Goal: Task Accomplishment & Management: Manage account settings

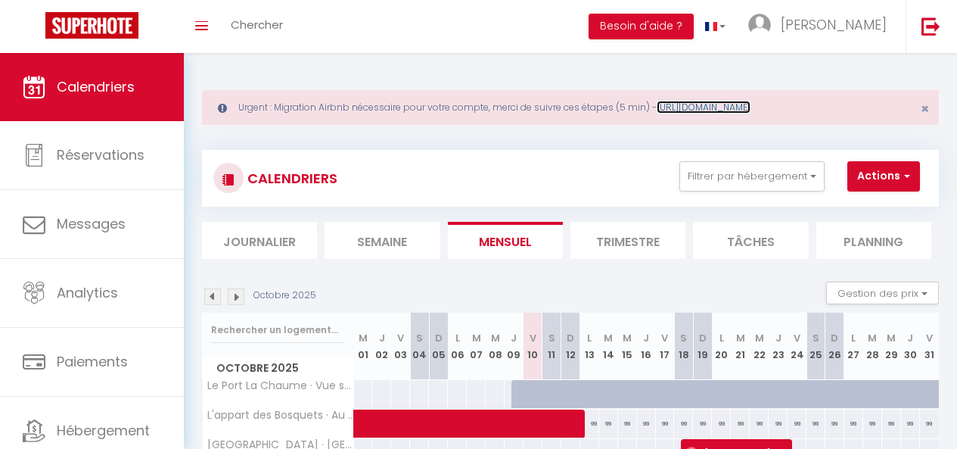
click at [691, 105] on link "[URL][DOMAIN_NAME]" at bounding box center [704, 107] width 94 height 13
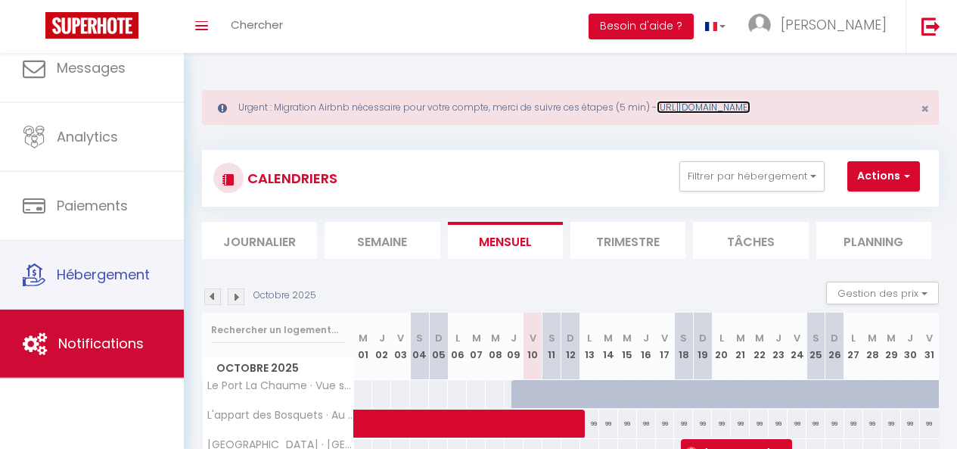
scroll to position [82, 0]
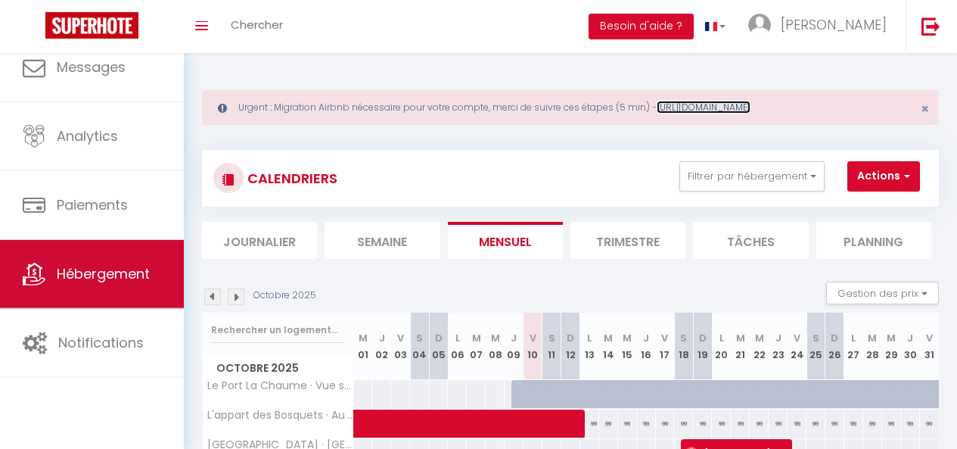
click at [85, 299] on link "Hébergement" at bounding box center [92, 274] width 184 height 68
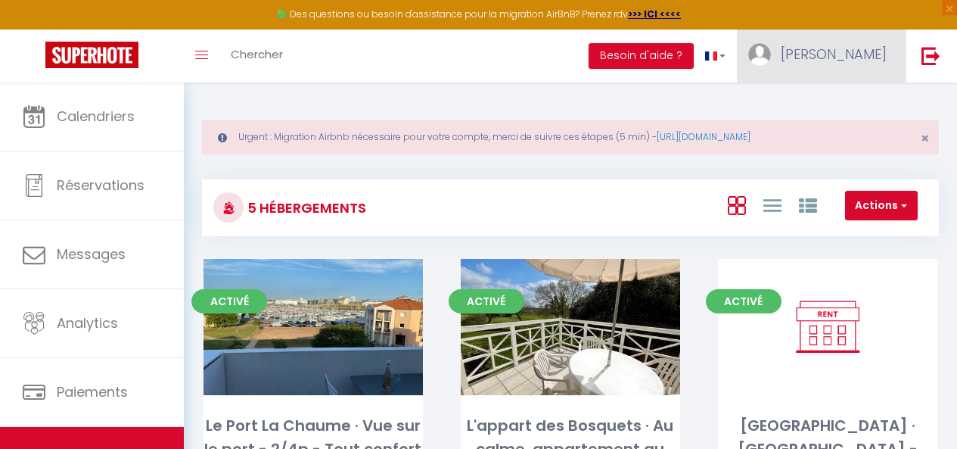
click at [859, 45] on span "[PERSON_NAME]" at bounding box center [834, 54] width 106 height 19
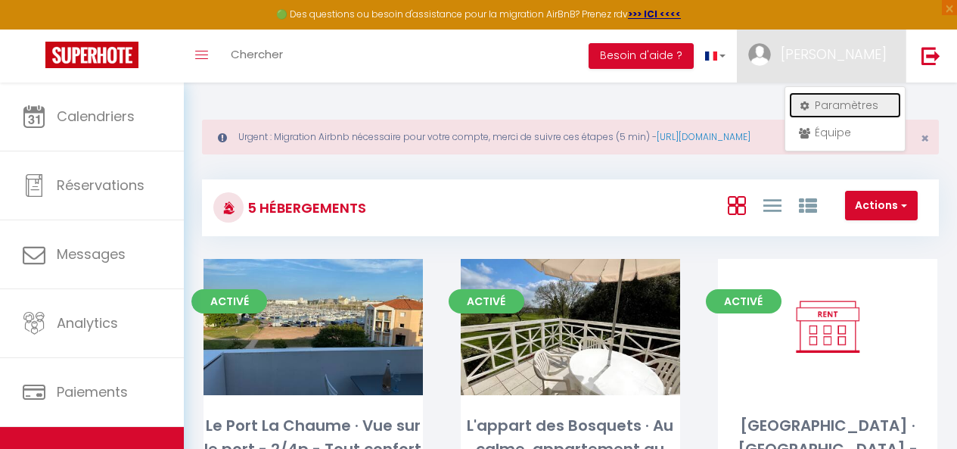
click at [843, 108] on link "Paramètres" at bounding box center [845, 105] width 112 height 26
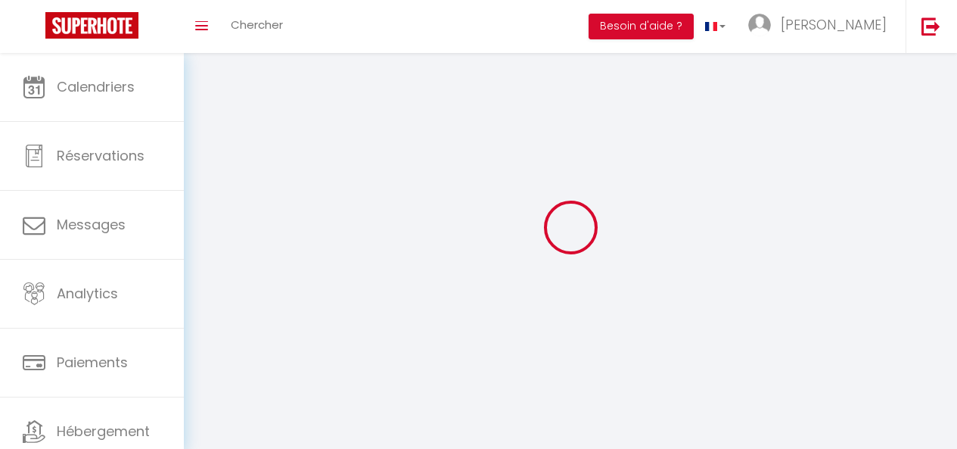
type input "[PERSON_NAME]"
type input "Mollé"
type input "[PHONE_NUMBER]"
type input "[STREET_ADDRESS][PERSON_NAME]"
type input "85000"
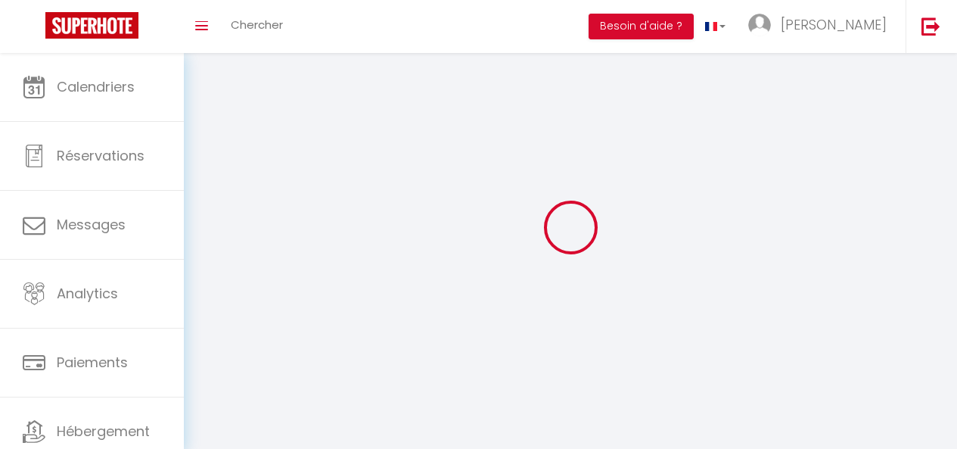
type input "La Roche Sur Yon"
select select "28"
type input "HweLEjaJ31OboGIBJcZGGlFDP"
type input "MTNSkDpNrAABea6ESJqsJ1jBx"
type input "HweLEjaJ31OboGIBJcZGGlFDP"
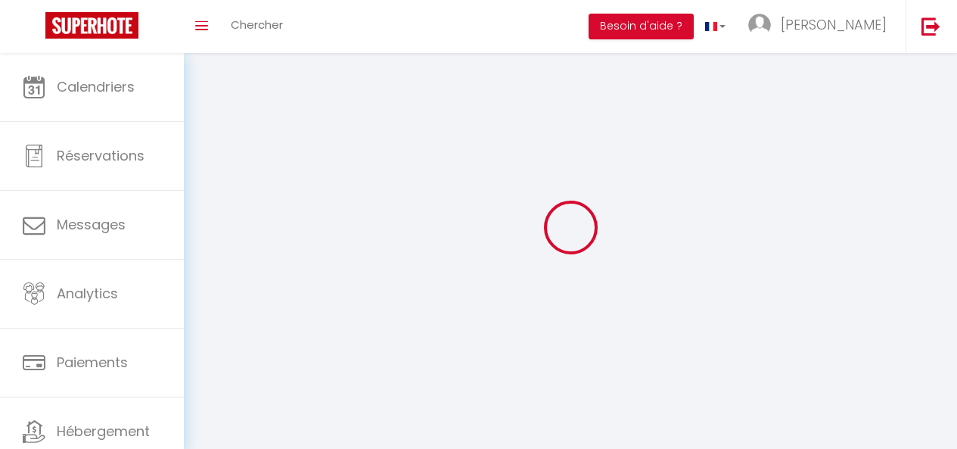
type input "MTNSkDpNrAABea6ESJqsJ1jBx"
type input "[URL][DOMAIN_NAME]"
select select "fr"
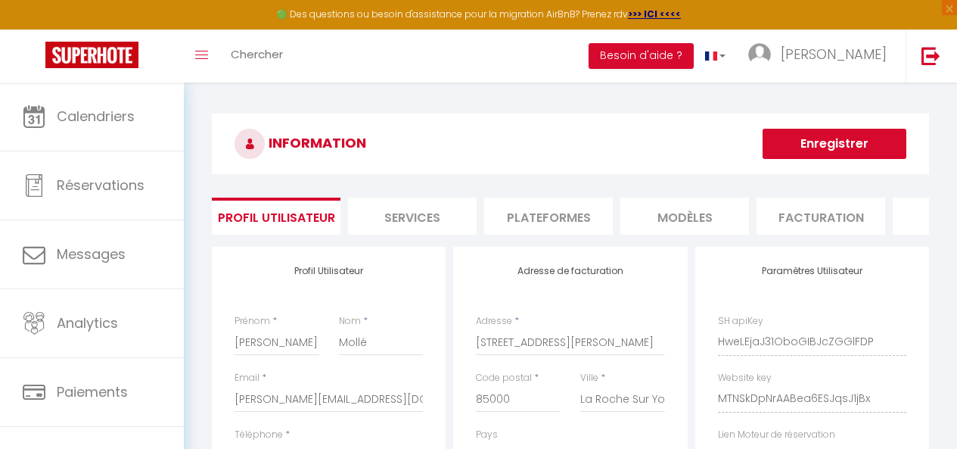
click at [582, 219] on li "Plateformes" at bounding box center [548, 215] width 129 height 37
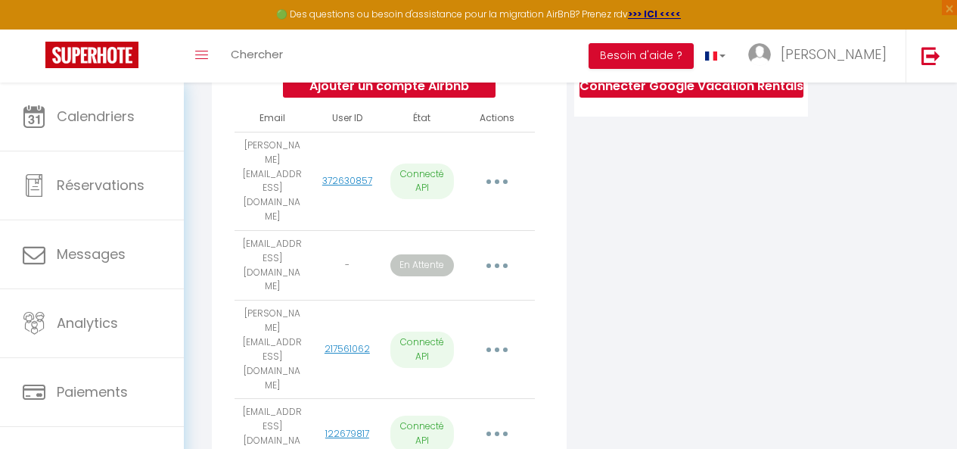
scroll to position [322, 0]
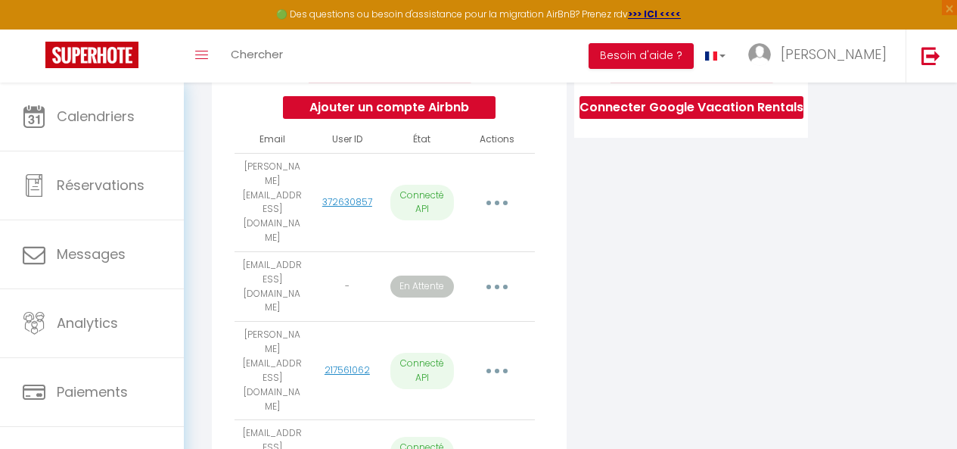
click at [492, 272] on button "button" at bounding box center [497, 286] width 40 height 29
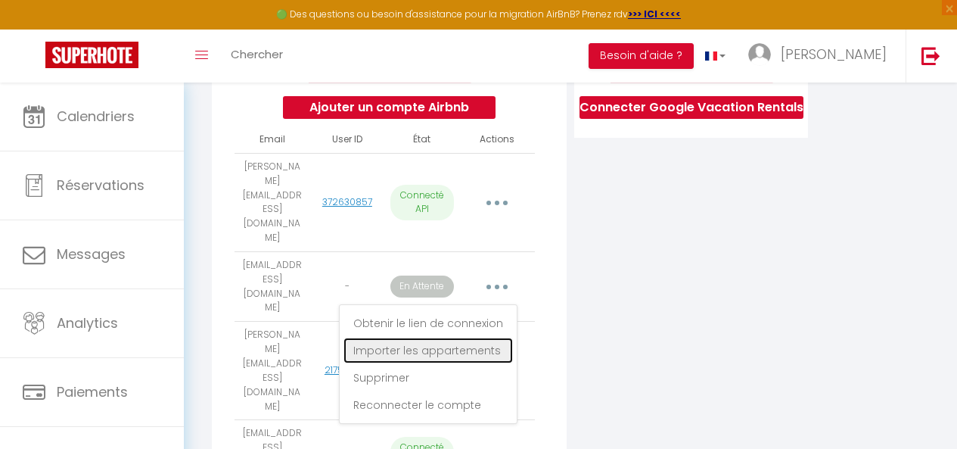
click at [463, 337] on link "Importer les appartements" at bounding box center [427, 350] width 169 height 26
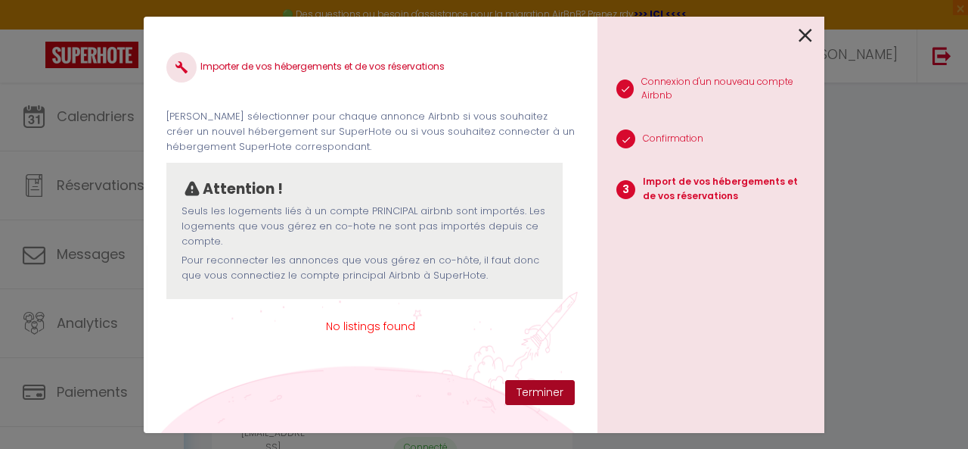
click at [545, 387] on button "Terminer" at bounding box center [540, 393] width 70 height 26
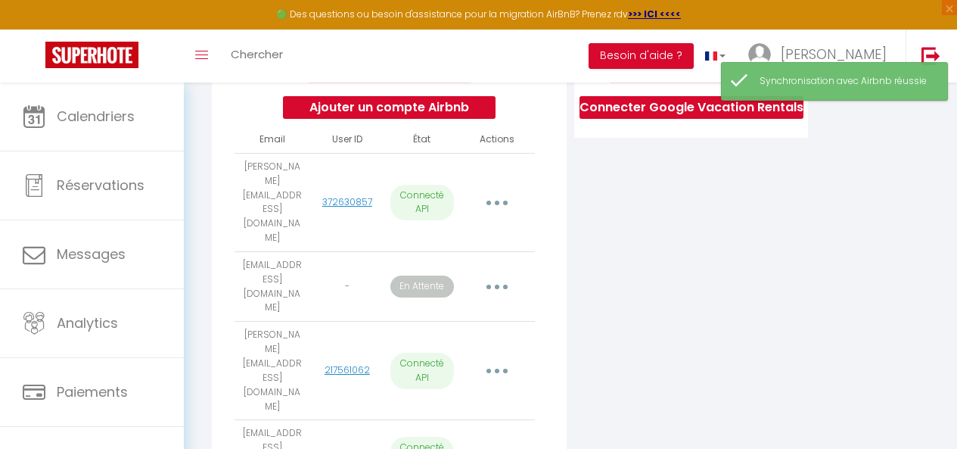
click at [506, 272] on button "button" at bounding box center [497, 286] width 40 height 29
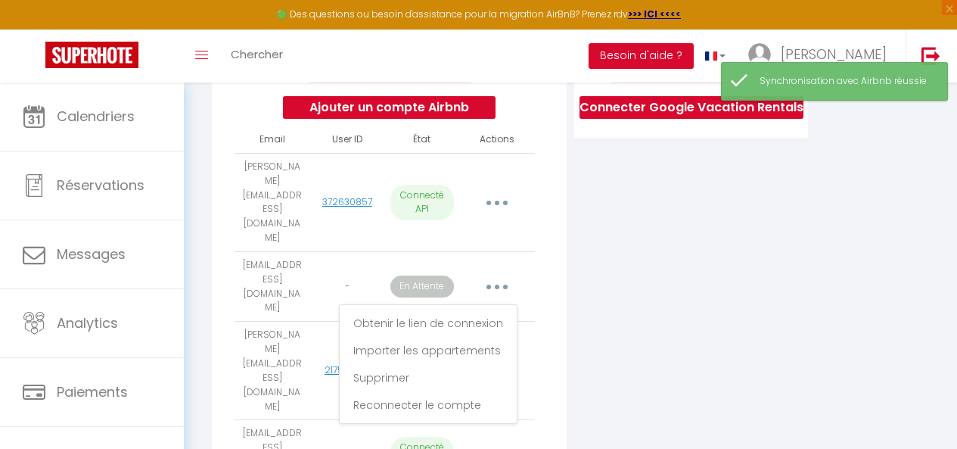
click at [560, 262] on div "Ajouter un compte Airbnb Email User ID État Actions [PERSON_NAME][EMAIL_ADDRESS…" at bounding box center [389, 341] width 355 height 834
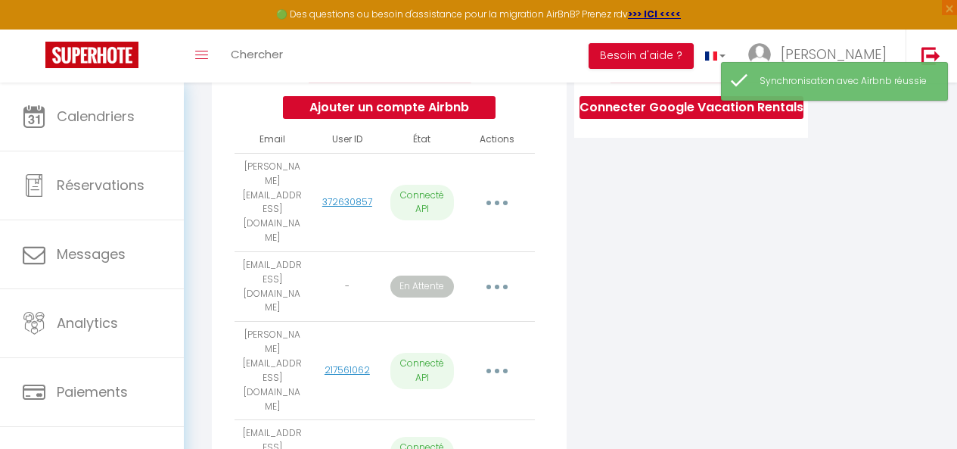
click at [498, 272] on button "button" at bounding box center [497, 286] width 40 height 29
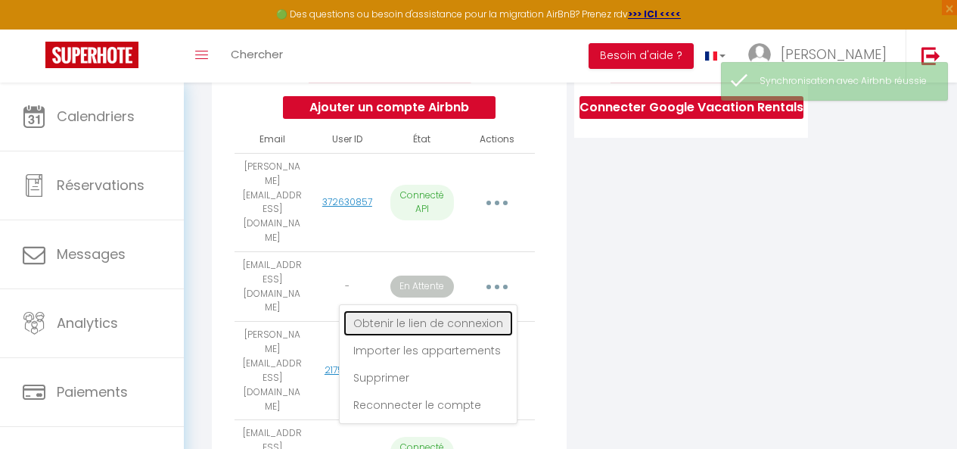
click at [469, 310] on link "Obtenir le lien de connexion" at bounding box center [427, 323] width 169 height 26
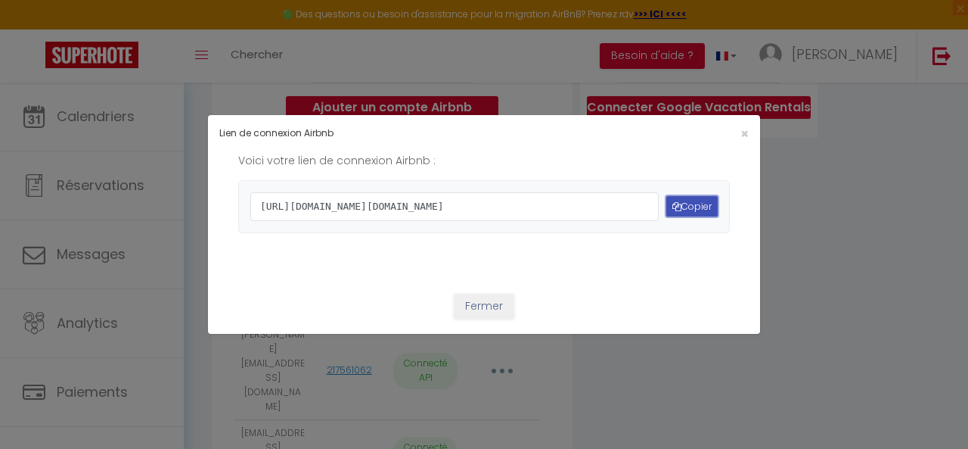
click at [678, 200] on button "Copier" at bounding box center [691, 206] width 51 height 20
click at [734, 126] on div "×" at bounding box center [667, 133] width 183 height 14
click at [741, 124] on span "×" at bounding box center [745, 133] width 8 height 19
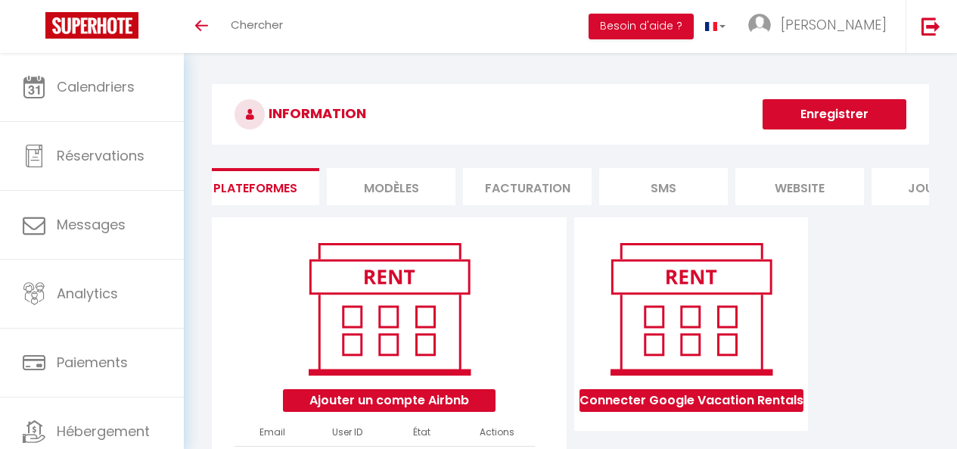
scroll to position [0, 372]
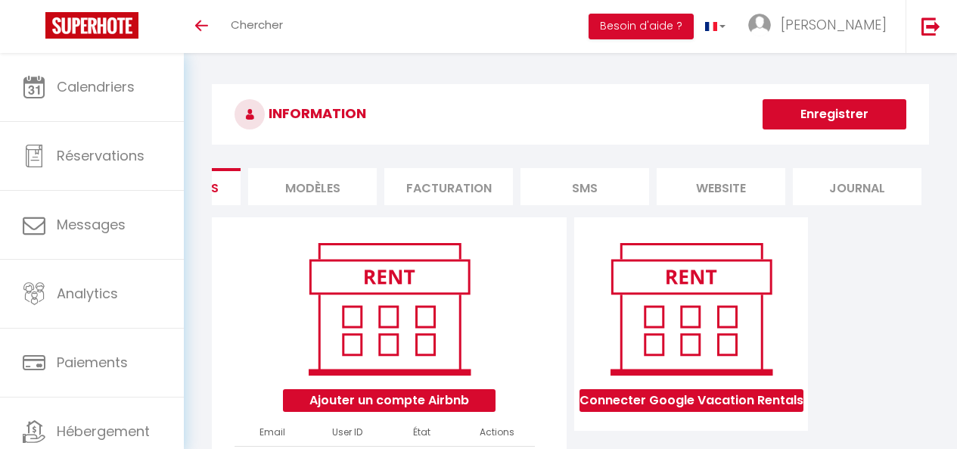
click at [590, 192] on li "SMS" at bounding box center [584, 186] width 129 height 37
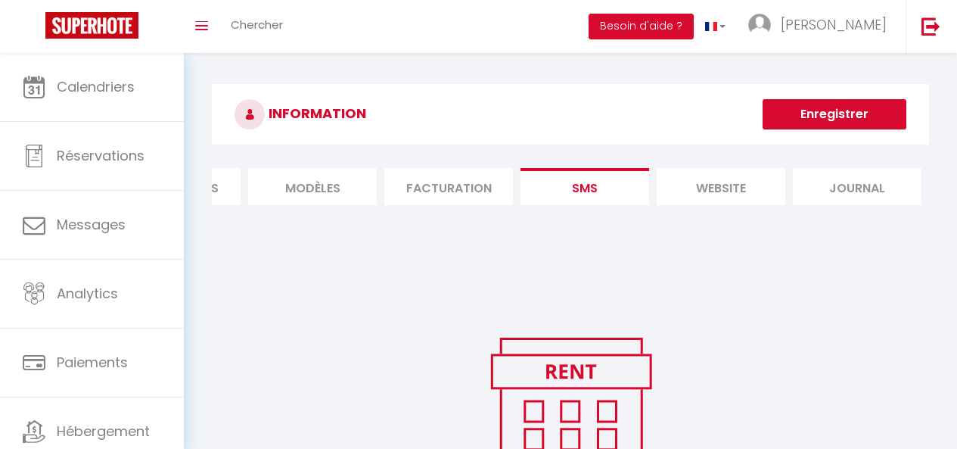
click at [467, 191] on li "Facturation" at bounding box center [448, 186] width 129 height 37
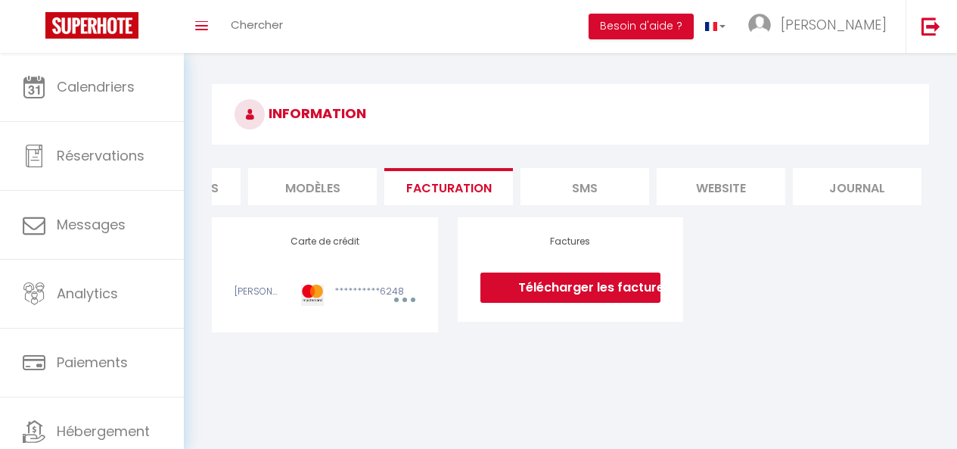
scroll to position [0, 185]
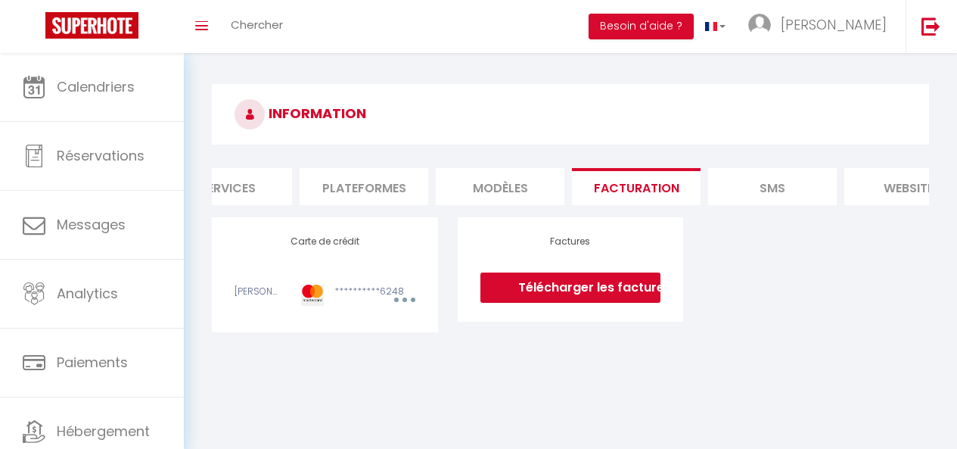
click at [913, 181] on li "website" at bounding box center [908, 186] width 129 height 37
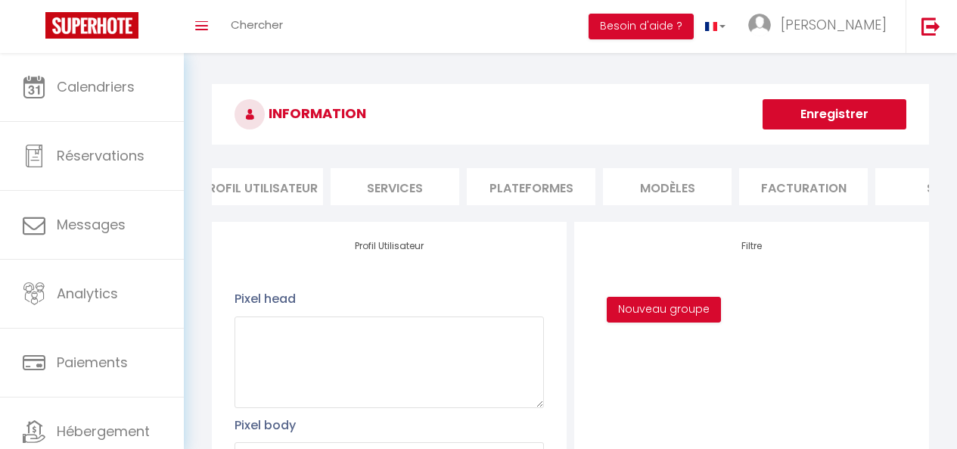
scroll to position [0, 8]
click at [562, 189] on li "Plateformes" at bounding box center [541, 186] width 129 height 37
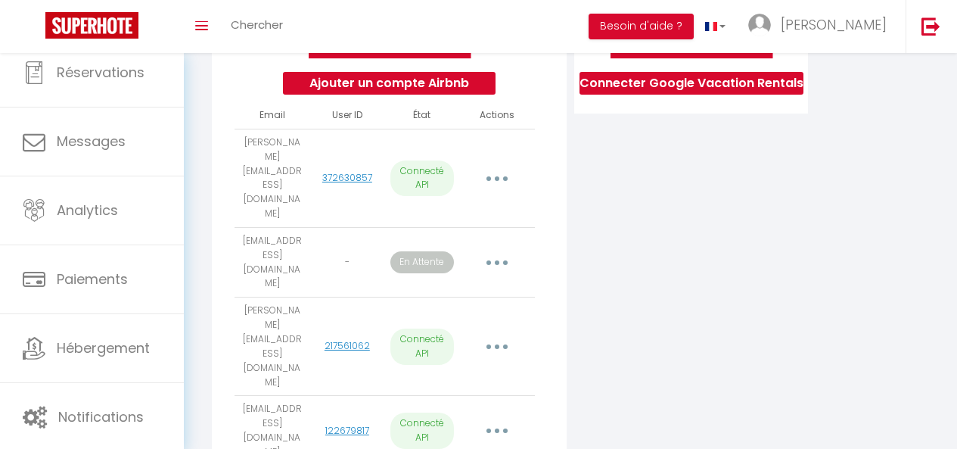
scroll to position [217, 0]
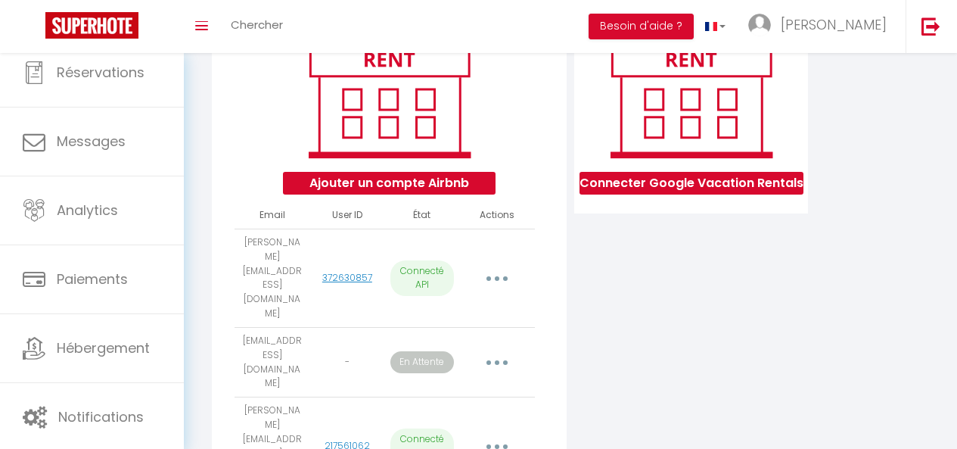
click at [424, 351] on p "En Attente" at bounding box center [421, 362] width 63 height 22
click at [421, 351] on p "En Attente" at bounding box center [421, 362] width 63 height 22
click at [368, 185] on button "Ajouter un compte Airbnb" at bounding box center [389, 183] width 213 height 23
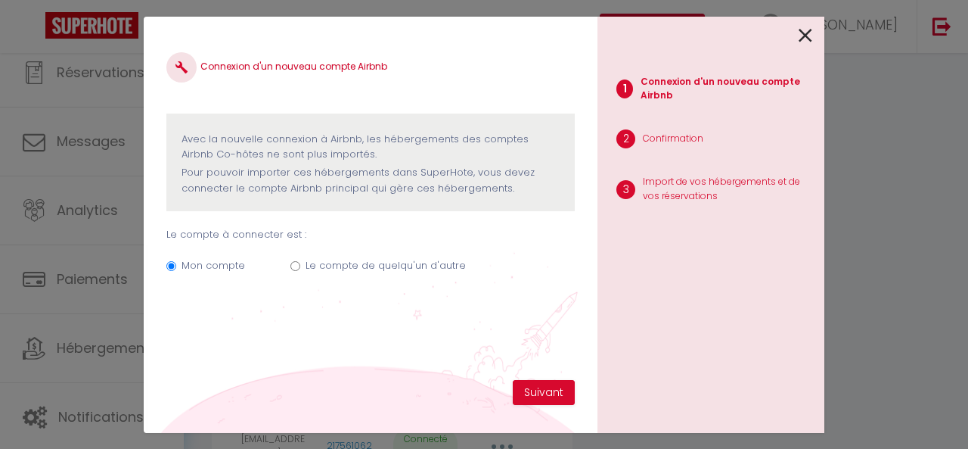
click at [809, 39] on icon at bounding box center [806, 35] width 14 height 23
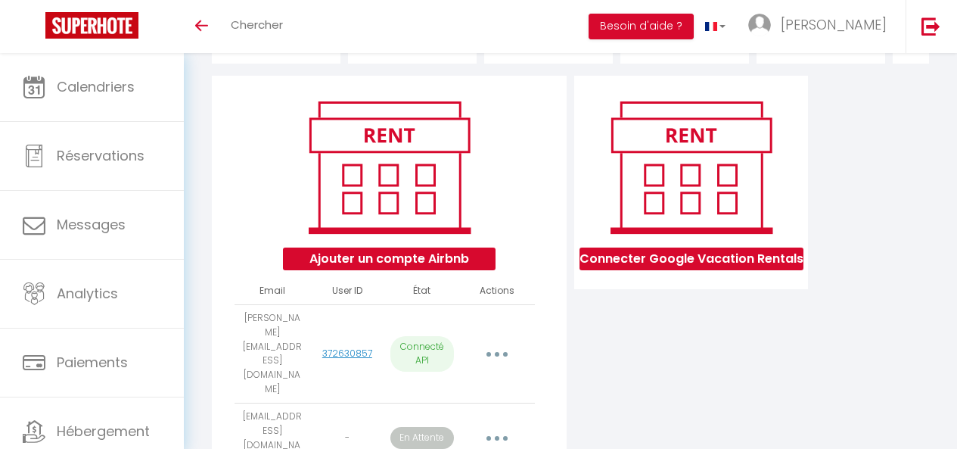
scroll to position [280, 0]
